Goal: Communication & Community: Answer question/provide support

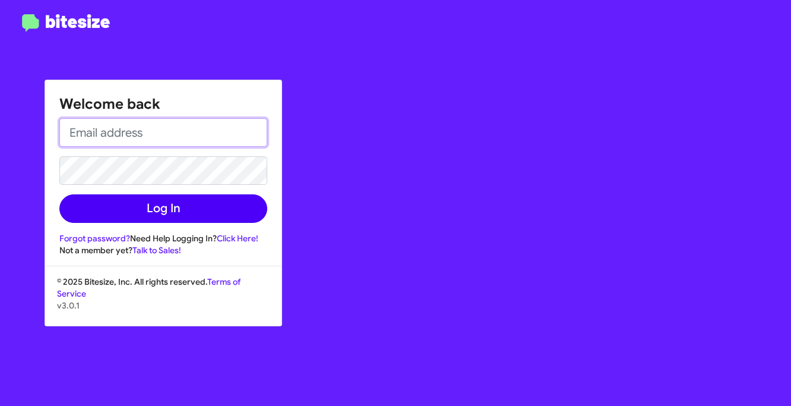
type input "[PERSON_NAME][EMAIL_ADDRESS][DOMAIN_NAME]"
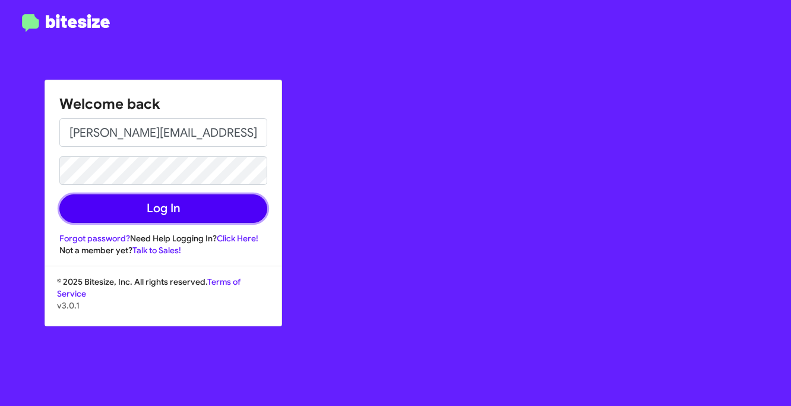
click at [227, 202] on button "Log In" at bounding box center [163, 208] width 208 height 29
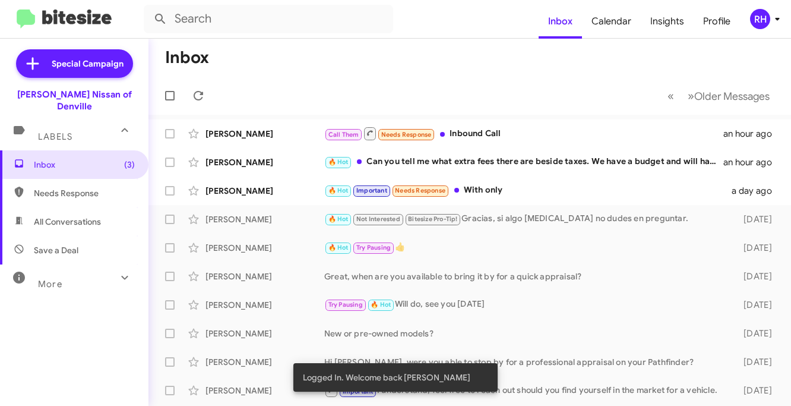
click at [769, 16] on div "RH" at bounding box center [760, 19] width 20 height 20
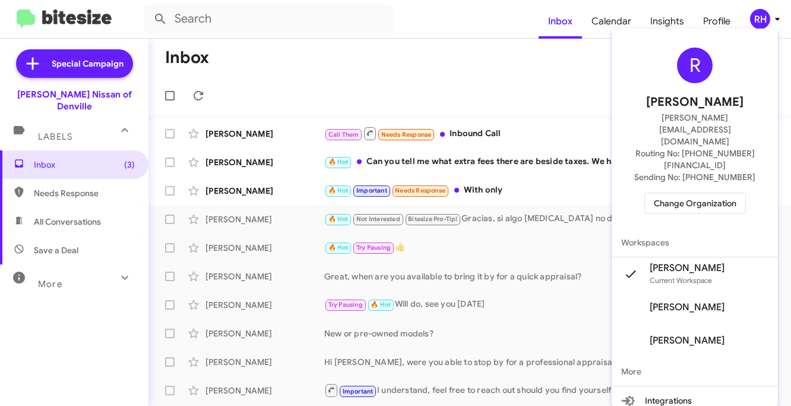
click at [605, 68] on div at bounding box center [395, 203] width 791 height 406
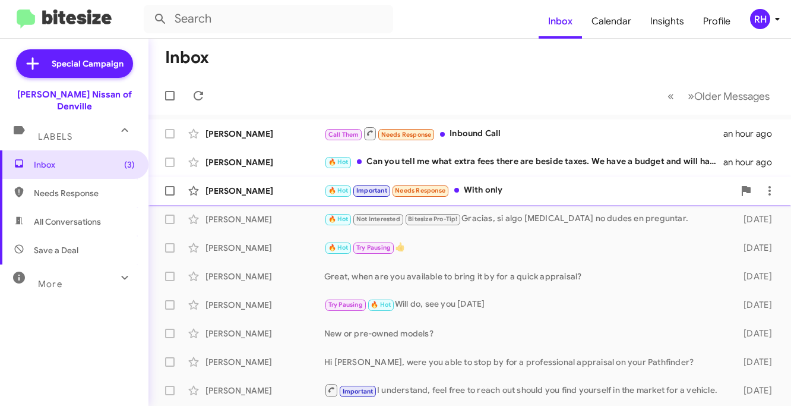
click at [510, 194] on div "🔥 Hot Important Needs Response With only" at bounding box center [529, 191] width 410 height 14
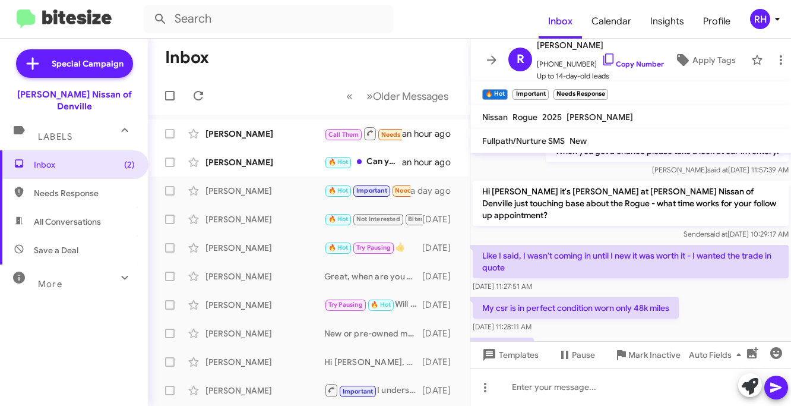
scroll to position [426, 0]
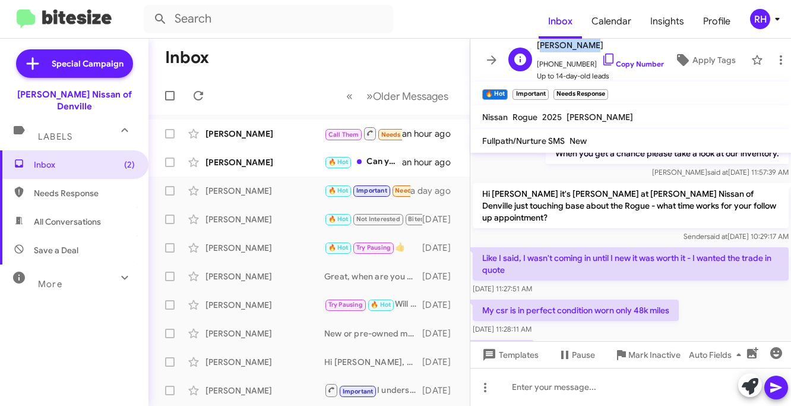
drag, startPoint x: 535, startPoint y: 43, endPoint x: 590, endPoint y: 45, distance: 55.3
click at [590, 45] on div "[PERSON_NAME] [PHONE_NUMBER] Copy Number Up to 14-day-old leads" at bounding box center [584, 60] width 160 height 44
copy span "[PERSON_NAME]"
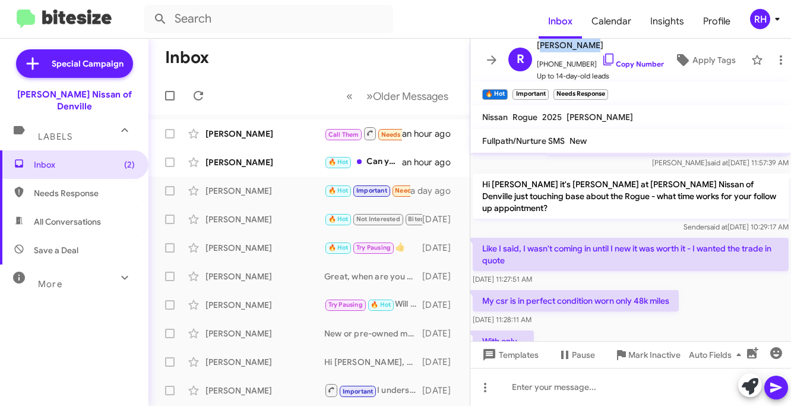
scroll to position [437, 0]
click at [602, 58] on icon at bounding box center [609, 59] width 14 height 14
copy span "[PERSON_NAME]"
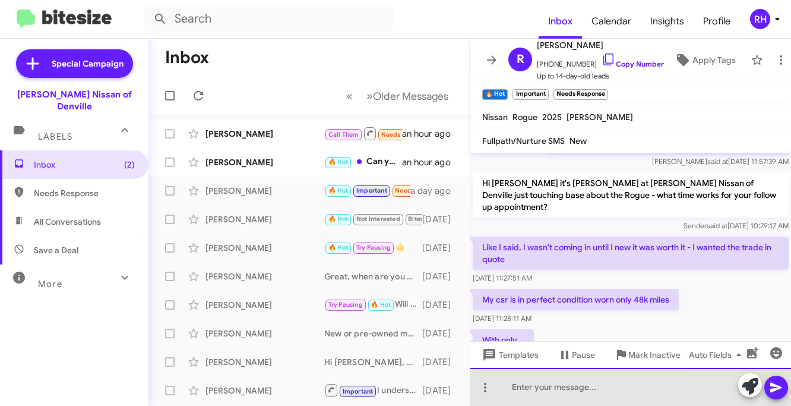
click at [516, 385] on div at bounding box center [630, 387] width 321 height 38
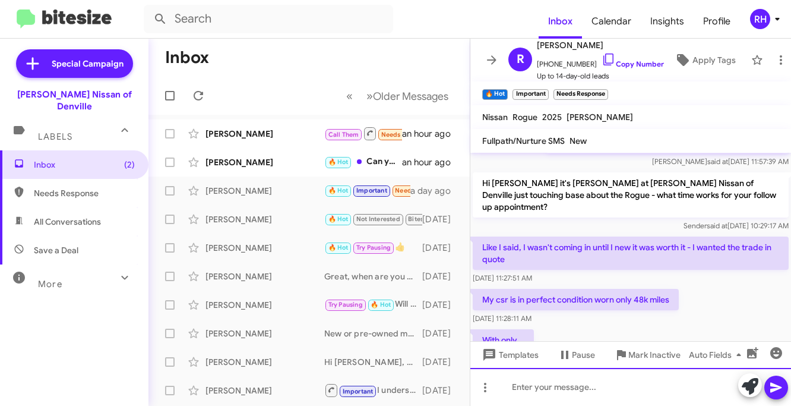
scroll to position [475, 0]
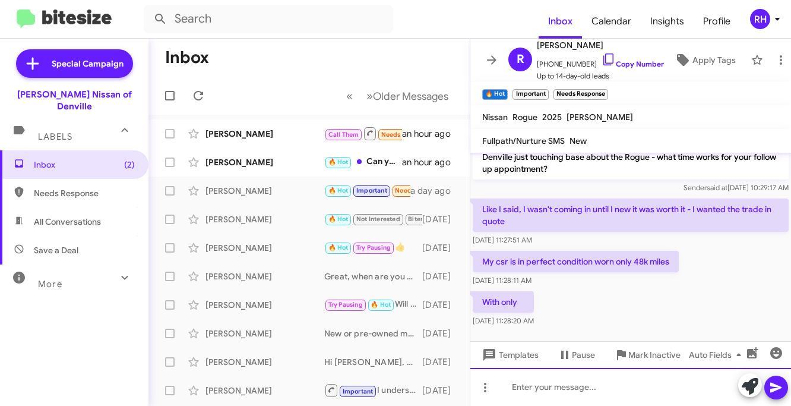
click at [529, 387] on div at bounding box center [630, 387] width 321 height 38
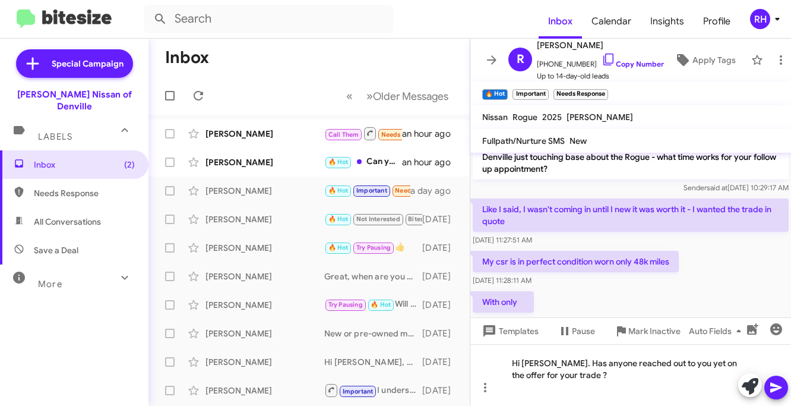
click at [777, 392] on icon at bounding box center [776, 387] width 14 height 14
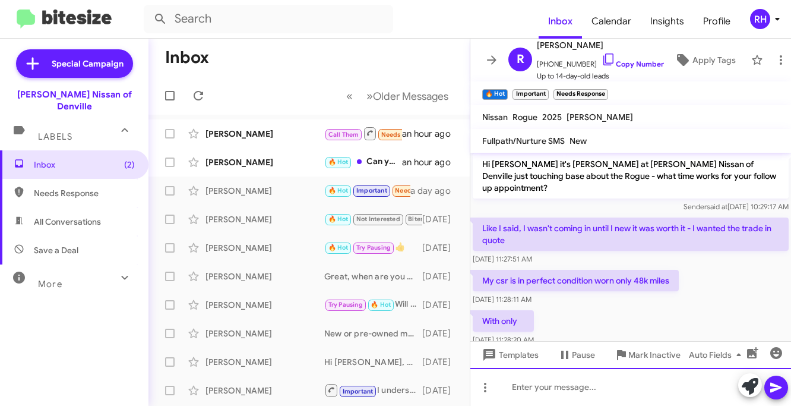
scroll to position [518, 0]
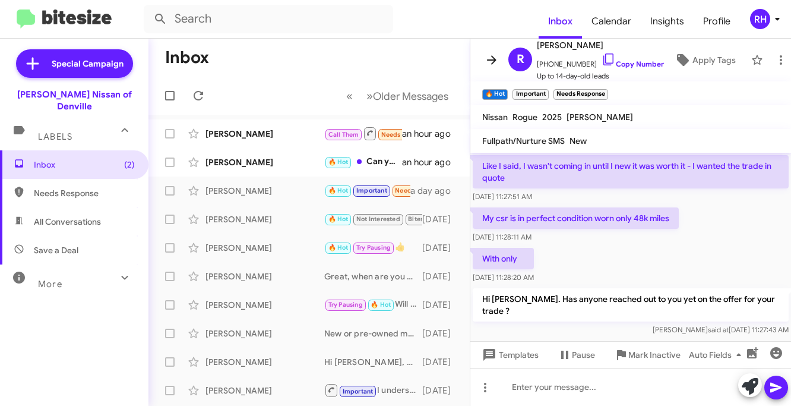
click at [496, 64] on icon at bounding box center [492, 60] width 14 height 14
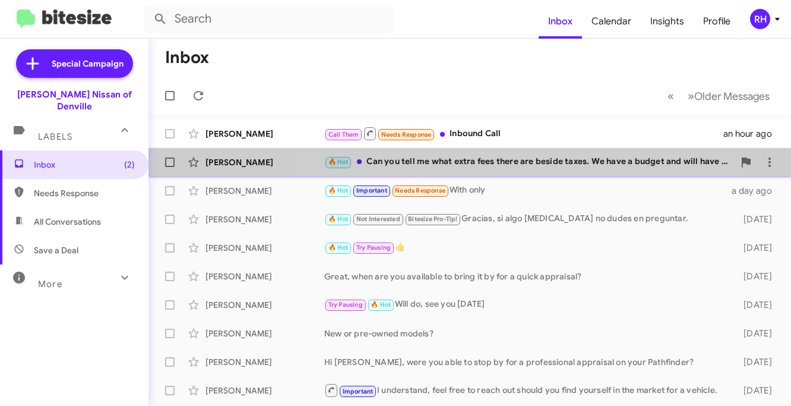
click at [467, 162] on div "🔥 Hot Can you tell me what extra fees there are beside taxes. We have a budget …" at bounding box center [529, 162] width 410 height 14
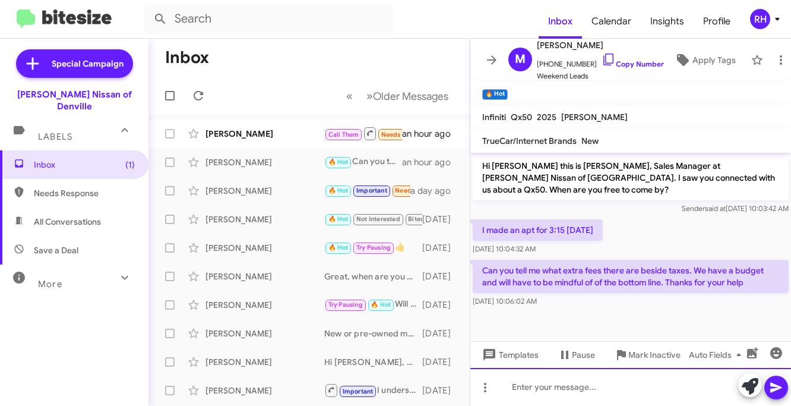
click at [532, 385] on div at bounding box center [630, 387] width 321 height 38
click at [536, 387] on div "Taxes,title, registration" at bounding box center [630, 387] width 321 height 38
click at [556, 388] on div "Taxes, title, registration" at bounding box center [630, 387] width 321 height 38
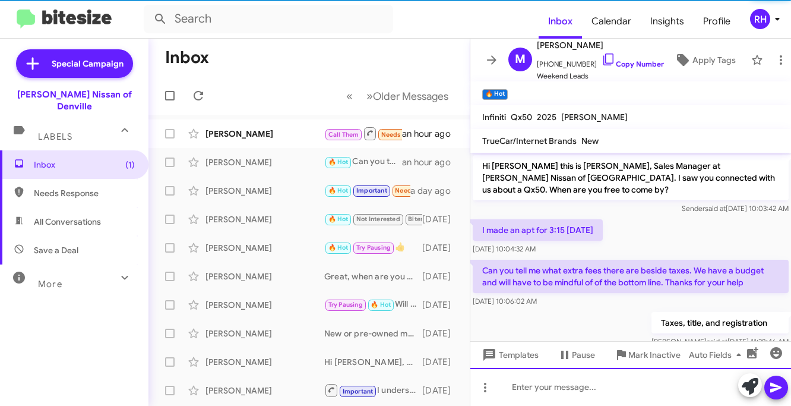
scroll to position [21, 0]
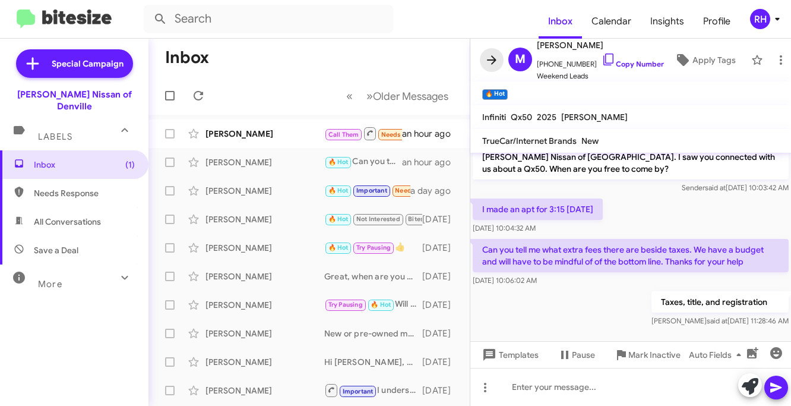
click at [495, 61] on icon at bounding box center [492, 59] width 10 height 9
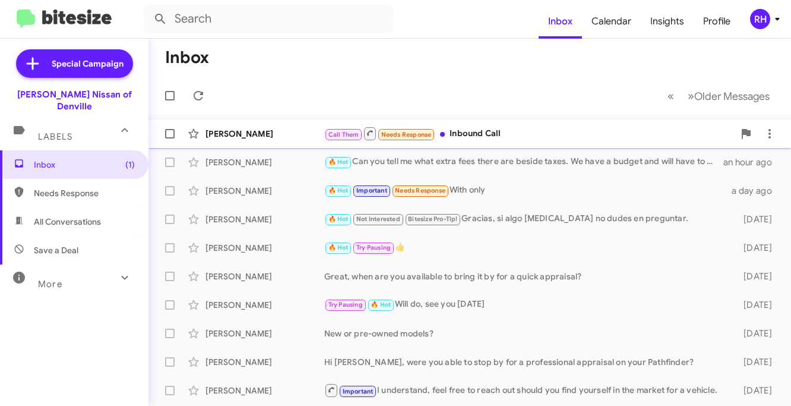
click at [480, 139] on div "Call Them Needs Response Inbound Call" at bounding box center [529, 133] width 410 height 15
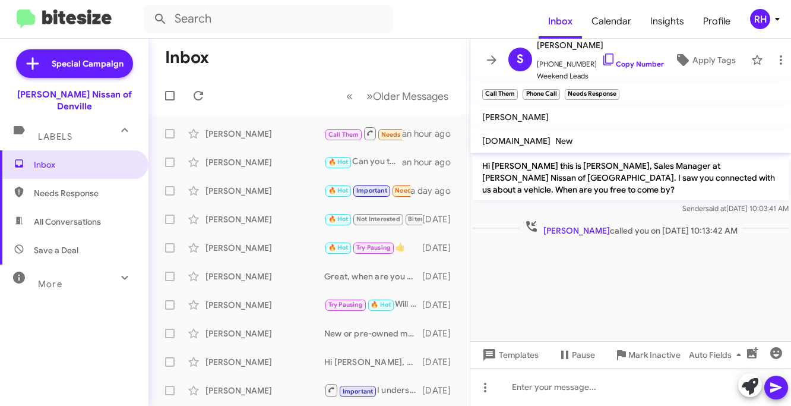
click at [488, 62] on icon at bounding box center [492, 60] width 14 height 14
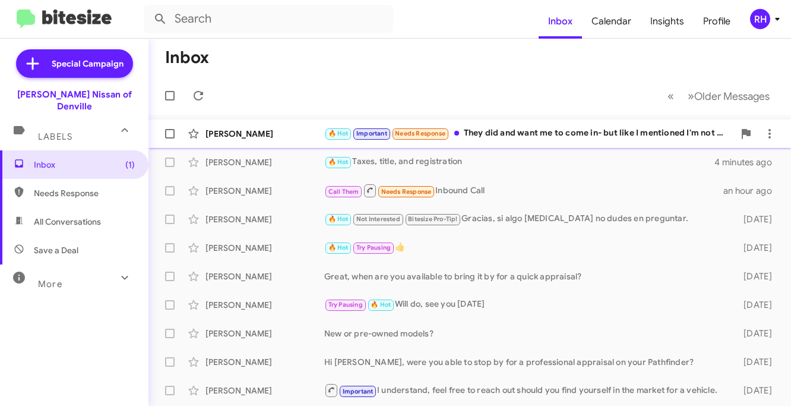
click at [507, 137] on div "🔥 Hot Important Needs Response They did and want me to come in- but like I ment…" at bounding box center [529, 134] width 410 height 14
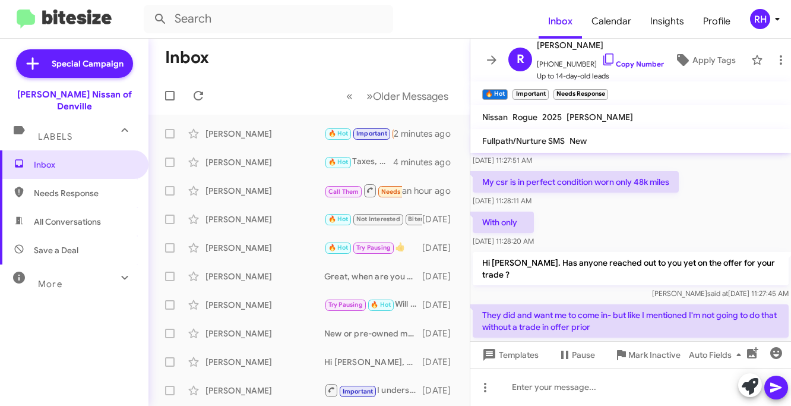
scroll to position [558, 0]
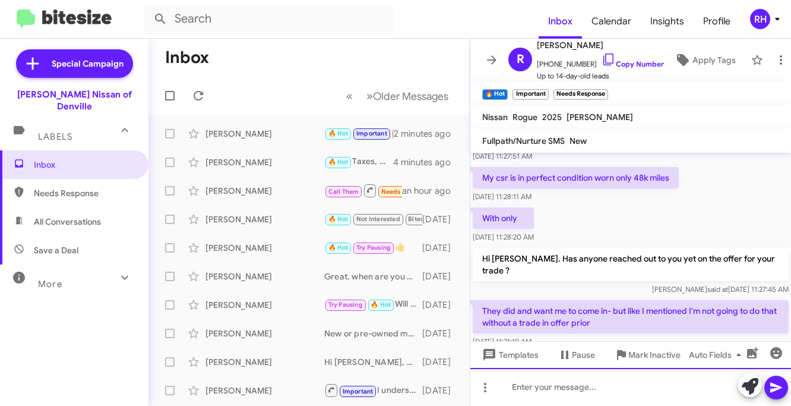
click at [547, 386] on div at bounding box center [630, 387] width 321 height 38
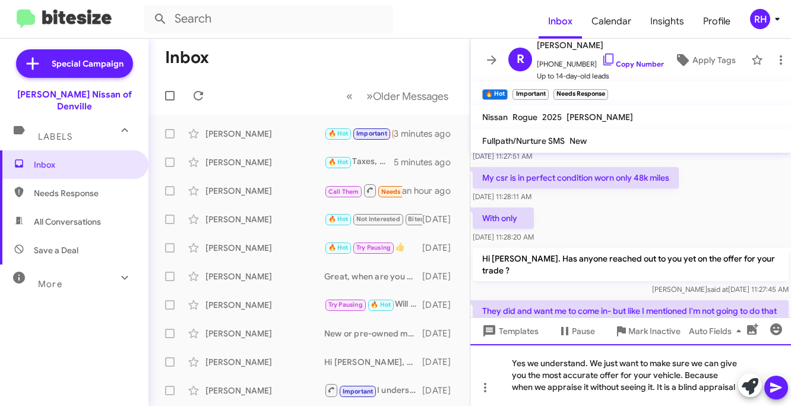
click at [570, 393] on div "Yes we understand. We just want to make sure we can give you the most accurate …" at bounding box center [630, 375] width 321 height 62
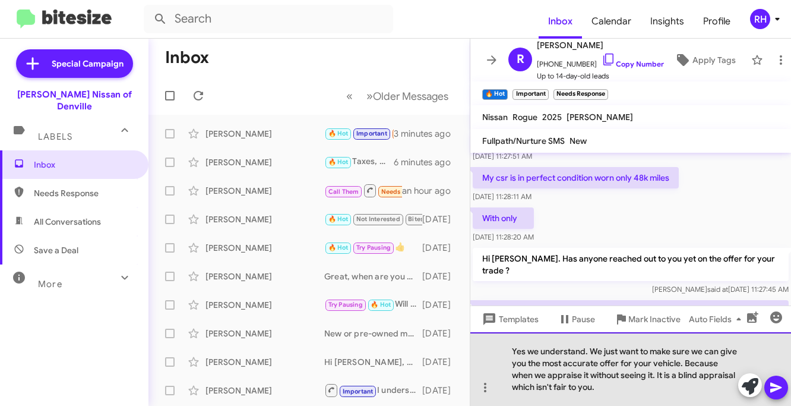
click at [617, 388] on div "Yes we understand. We just want to make sure we can give you the most accurate …" at bounding box center [630, 369] width 321 height 74
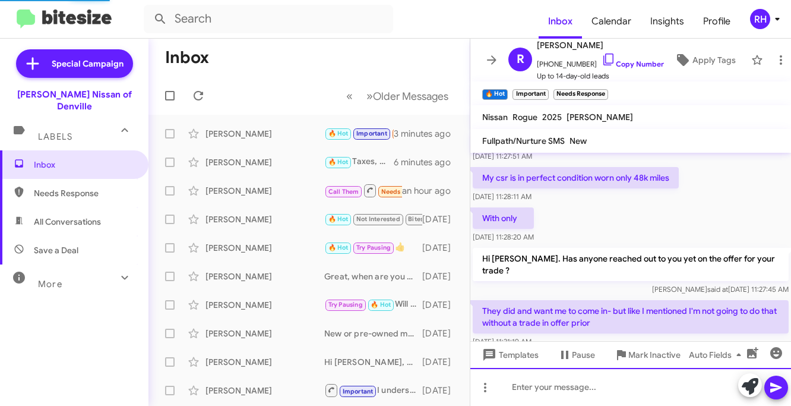
scroll to position [0, 0]
